Goal: Task Accomplishment & Management: Manage account settings

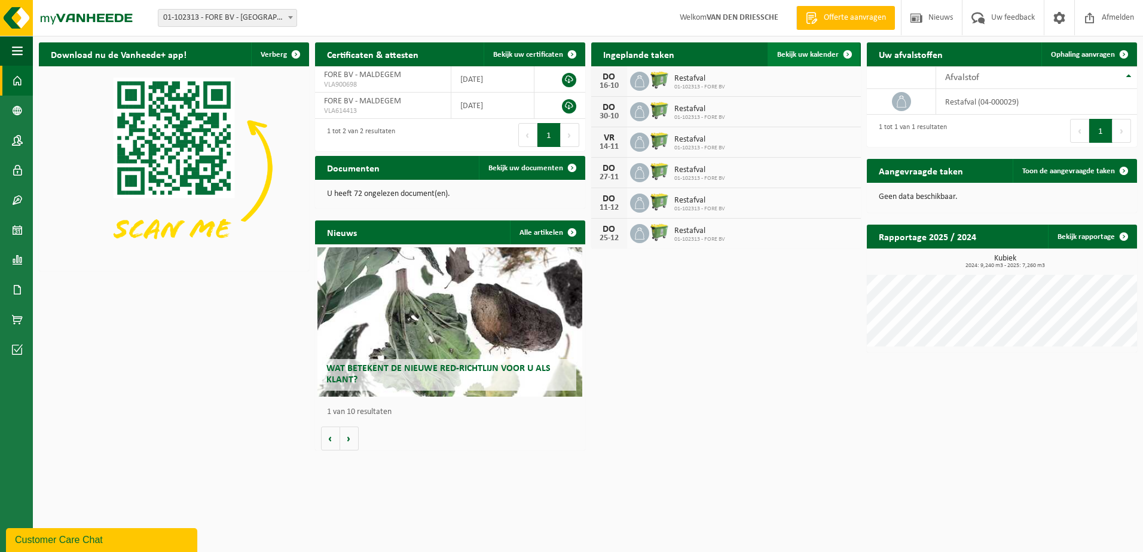
click at [810, 54] on span "Bekijk uw kalender" at bounding box center [808, 55] width 62 height 8
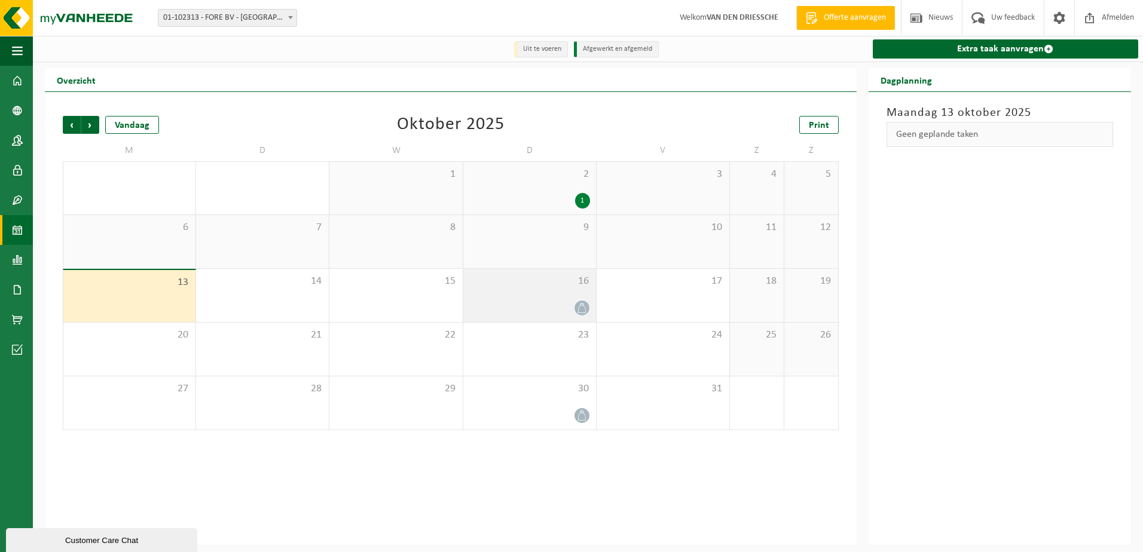
click at [586, 311] on icon at bounding box center [582, 308] width 10 height 10
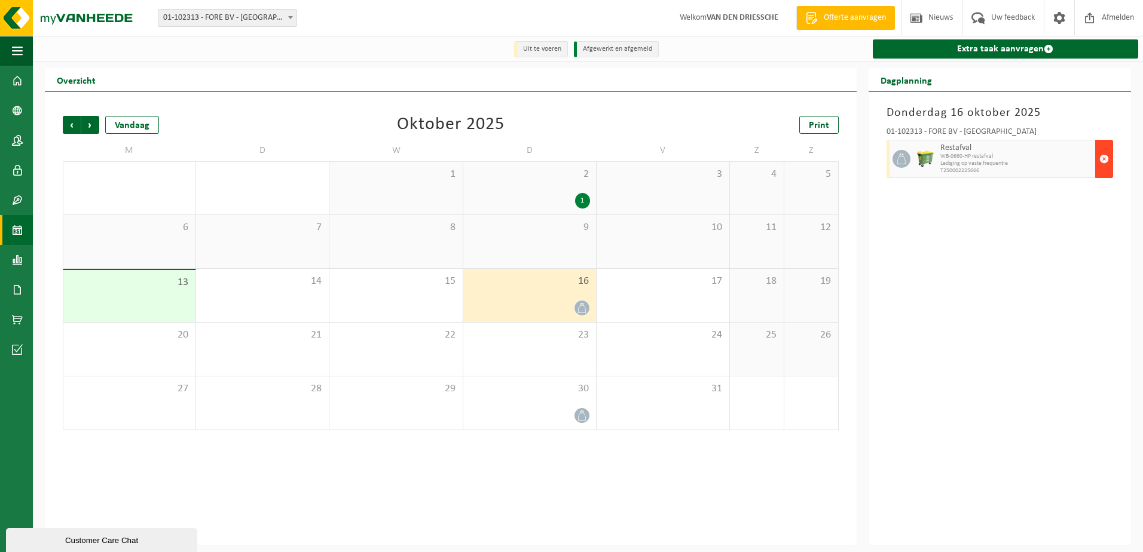
click at [1106, 160] on span "button" at bounding box center [1104, 159] width 10 height 24
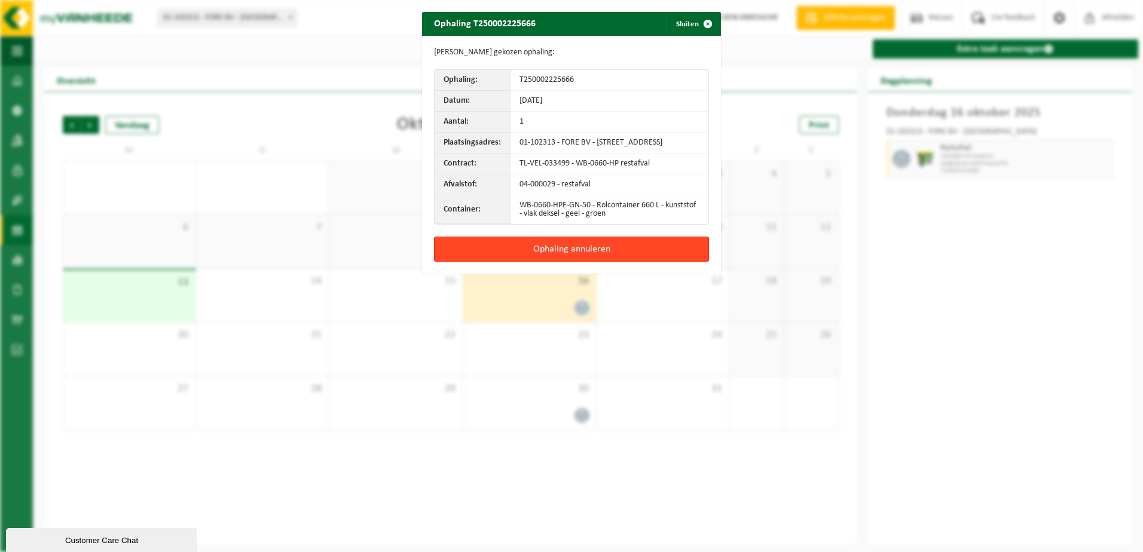
click at [569, 259] on button "Ophaling annuleren" at bounding box center [571, 249] width 275 height 25
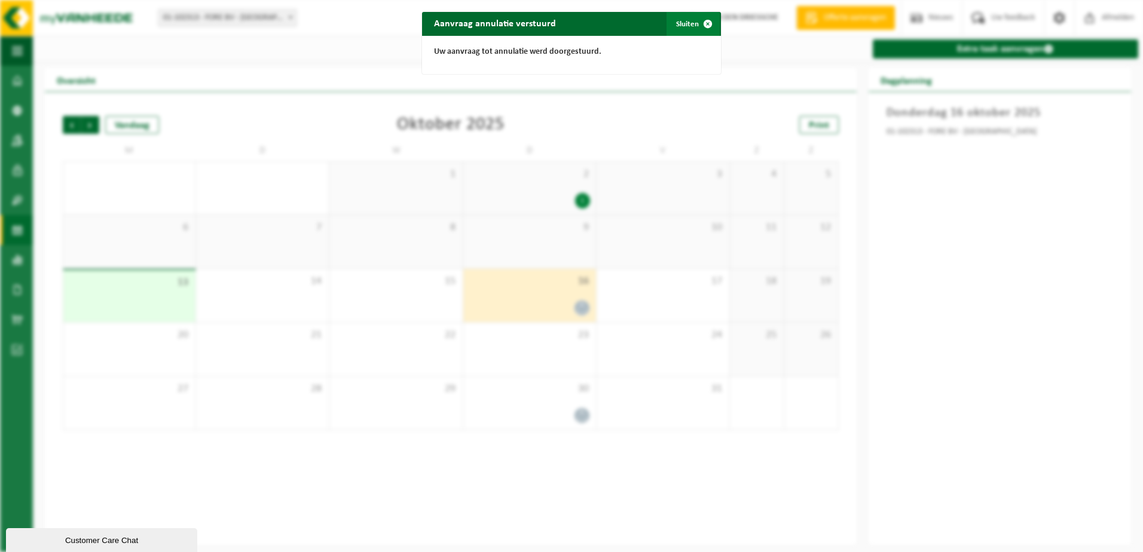
click at [688, 22] on button "Sluiten" at bounding box center [692, 24] width 53 height 24
